Goal: Information Seeking & Learning: Get advice/opinions

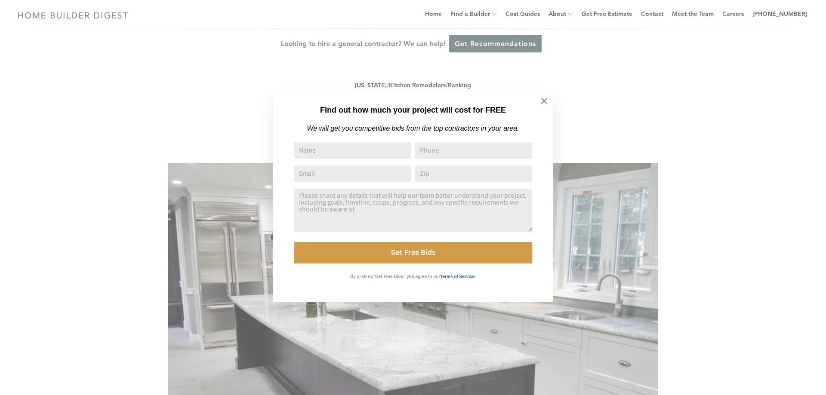
click at [76, 16] on div "Find out how much your project will cost for FREE We will get you competitive b…" at bounding box center [413, 197] width 826 height 395
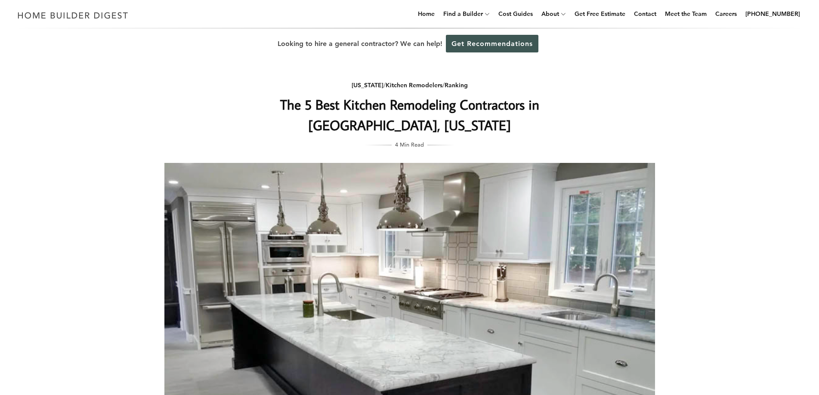
click at [250, 122] on h1 "The 5 Best Kitchen Remodeling Contractors in Bridgeport, Connecticut" at bounding box center [409, 114] width 343 height 41
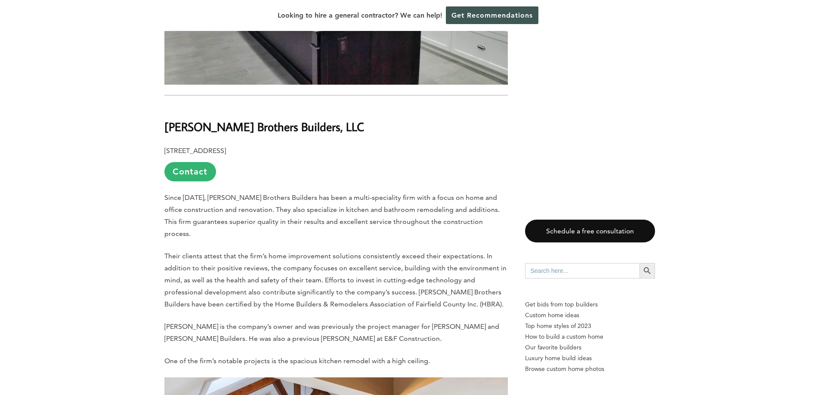
scroll to position [1420, 0]
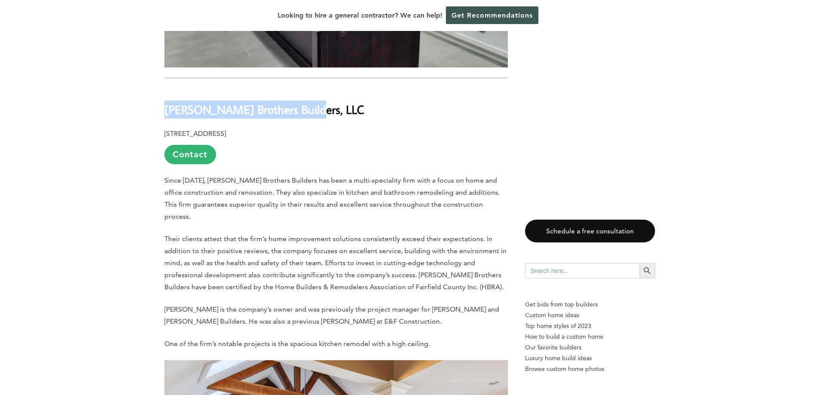
drag, startPoint x: 303, startPoint y: 114, endPoint x: 187, endPoint y: 115, distance: 116.2
copy b "Kling Brothers Builders, LLC"
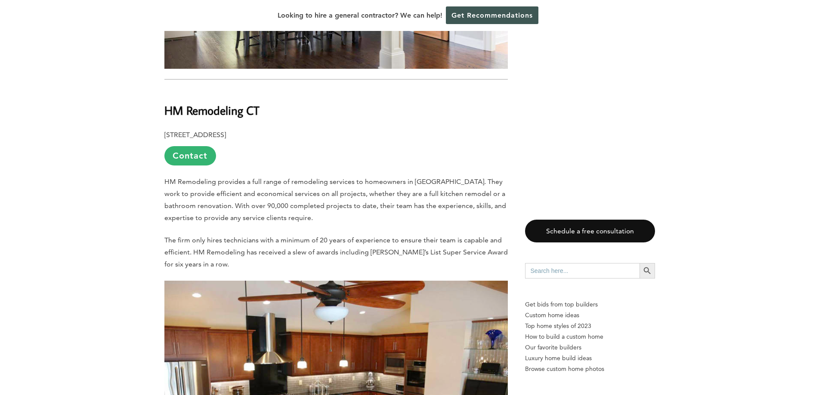
scroll to position [1979, 0]
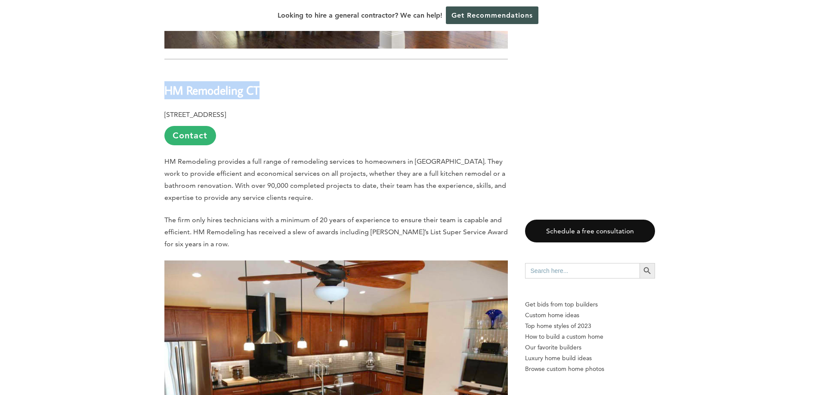
drag, startPoint x: 264, startPoint y: 77, endPoint x: 149, endPoint y: 75, distance: 114.4
copy b "HM Remodeling CT"
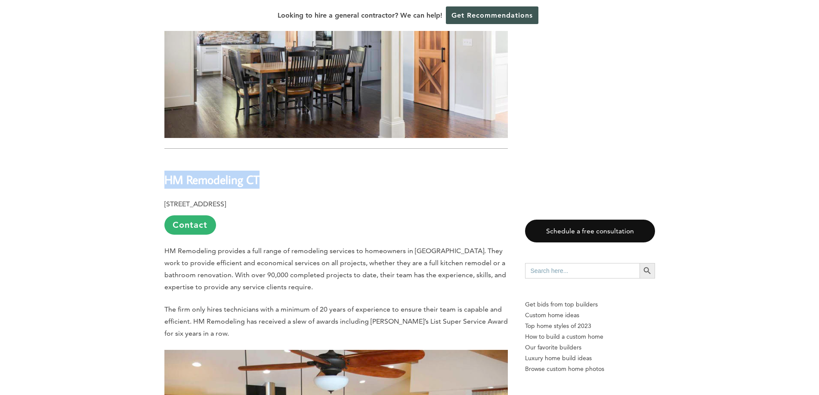
scroll to position [1807, 0]
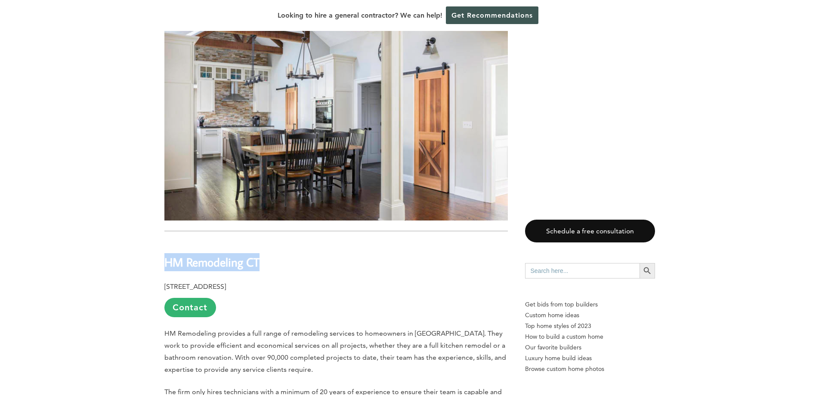
click at [220, 256] on b "HM Remodeling CT" at bounding box center [211, 262] width 95 height 15
drag, startPoint x: 262, startPoint y: 253, endPoint x: 162, endPoint y: 242, distance: 101.2
click at [162, 242] on div "Last updated on May 24th, 2024 at 02:53 pm With so many opportunities for fun a…" at bounding box center [410, 84] width 518 height 2911
copy b "HM Remodeling CT"
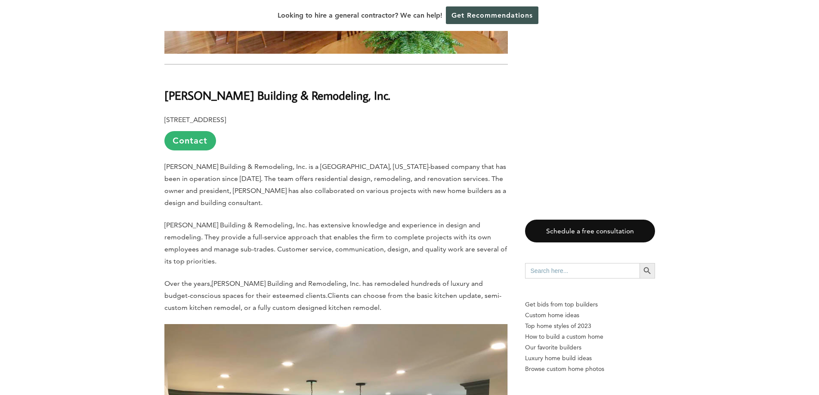
scroll to position [2452, 0]
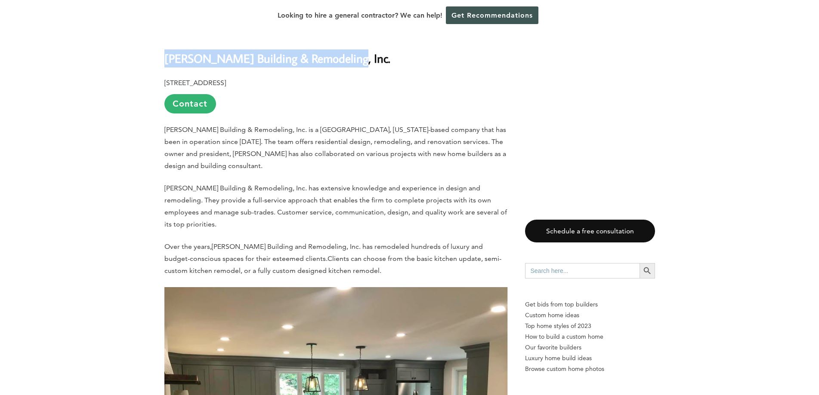
drag, startPoint x: 348, startPoint y: 50, endPoint x: 162, endPoint y: 35, distance: 186.9
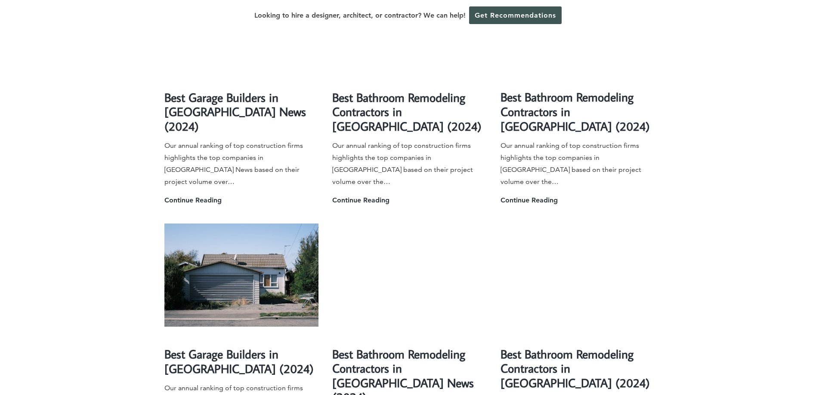
scroll to position [897, 0]
